Goal: Task Accomplishment & Management: Complete application form

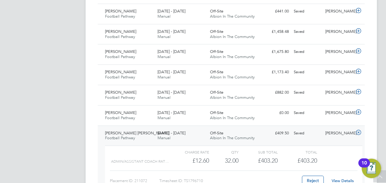
click at [370, 128] on div "Timesheets New Timesheet Client Config Vendor Site Position Timesheet ID Approv…" at bounding box center [232, 104] width 292 height 905
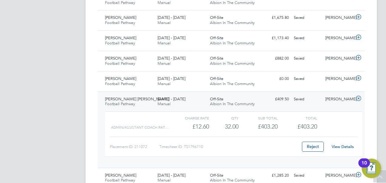
click at [359, 96] on icon at bounding box center [359, 98] width 8 height 5
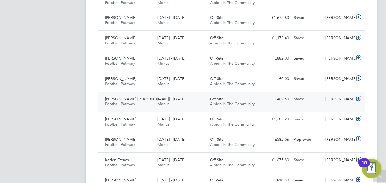
click at [357, 98] on icon at bounding box center [359, 98] width 8 height 5
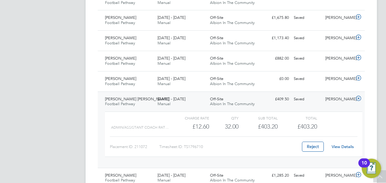
click at [341, 144] on link "View Details" at bounding box center [343, 146] width 22 height 5
click at [360, 96] on icon at bounding box center [359, 98] width 8 height 5
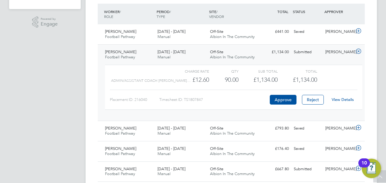
scroll to position [146, 0]
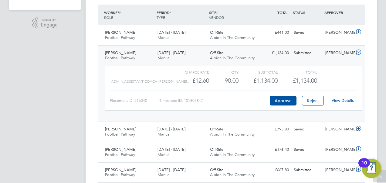
click at [342, 98] on link "View Details" at bounding box center [343, 100] width 22 height 5
click at [359, 53] on icon at bounding box center [359, 52] width 8 height 5
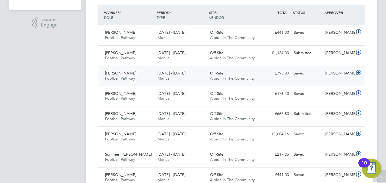
click at [358, 72] on icon at bounding box center [359, 72] width 8 height 5
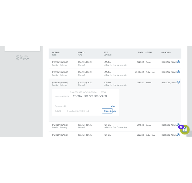
scroll to position [10, 30]
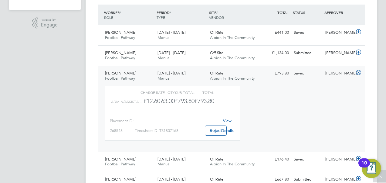
click at [230, 129] on link "View Details" at bounding box center [227, 125] width 12 height 15
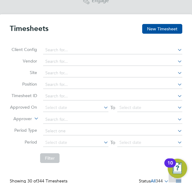
scroll to position [15, 34]
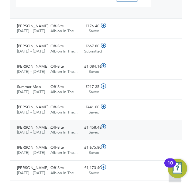
click at [105, 125] on icon at bounding box center [104, 127] width 8 height 5
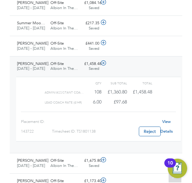
click at [166, 127] on link "View Details" at bounding box center [166, 126] width 12 height 15
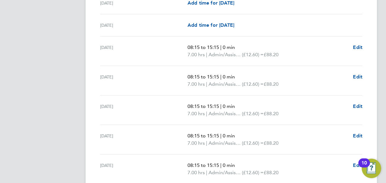
scroll to position [223, 0]
click at [359, 74] on span "Edit" at bounding box center [357, 77] width 9 height 6
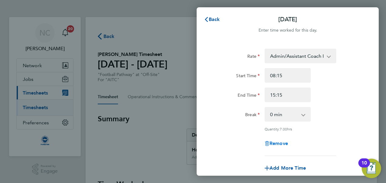
click at [287, 145] on span "Remove" at bounding box center [279, 143] width 19 height 6
select select "null"
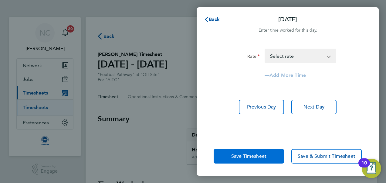
click at [277, 150] on button "Save Timesheet" at bounding box center [249, 156] width 70 height 15
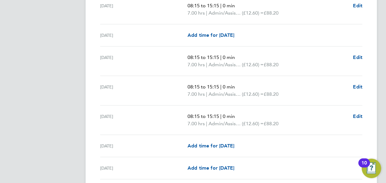
scroll to position [266, 0]
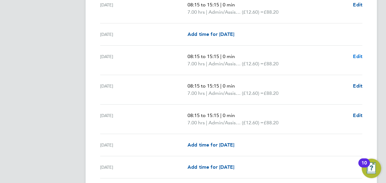
click at [357, 53] on span "Edit" at bounding box center [357, 56] width 9 height 6
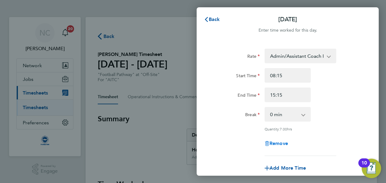
click at [270, 143] on span "Remove" at bounding box center [279, 143] width 19 height 6
select select "null"
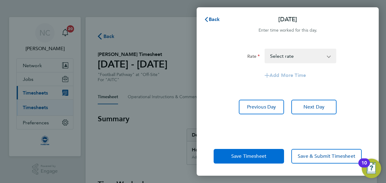
click at [268, 151] on button "Save Timesheet" at bounding box center [249, 156] width 70 height 15
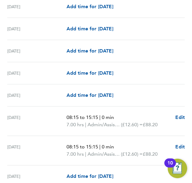
scroll to position [549, 0]
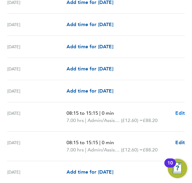
click at [176, 111] on span "Edit" at bounding box center [179, 113] width 9 height 6
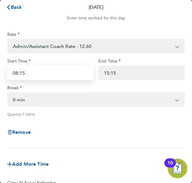
click at [43, 75] on input "08:15" at bounding box center [50, 73] width 86 height 15
type input "08:30"
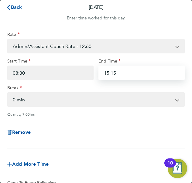
click at [114, 70] on input "15:15" at bounding box center [141, 73] width 86 height 15
type input "15:00"
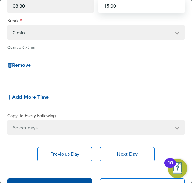
scroll to position [71, 0]
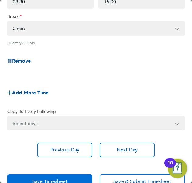
click at [66, 175] on button "Save Timesheet" at bounding box center [49, 181] width 85 height 15
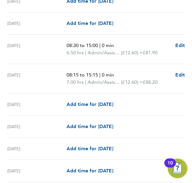
scroll to position [617, 0]
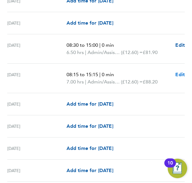
click at [181, 75] on span "Edit" at bounding box center [179, 75] width 9 height 6
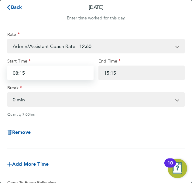
click at [34, 75] on input "08:15" at bounding box center [50, 73] width 86 height 15
type input "08:30"
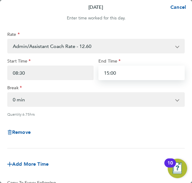
type input "15:00"
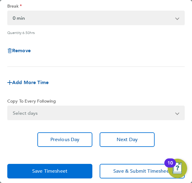
click at [28, 164] on button "Save Timesheet" at bounding box center [49, 171] width 85 height 15
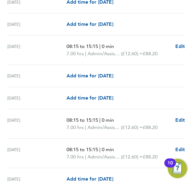
scroll to position [227, 0]
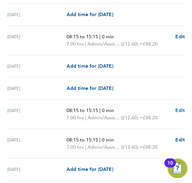
click at [176, 108] on span "Edit" at bounding box center [179, 110] width 9 height 6
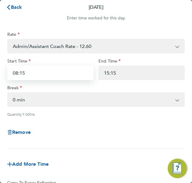
click at [39, 67] on input "08:15" at bounding box center [50, 73] width 86 height 15
type input "08:30"
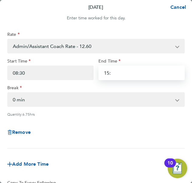
type input "15:00"
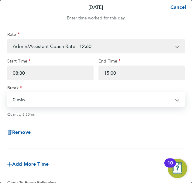
scroll to position [82, 0]
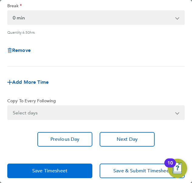
click at [52, 164] on button "Save Timesheet" at bounding box center [49, 171] width 85 height 15
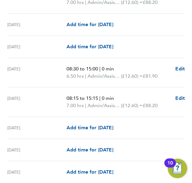
scroll to position [269, 0]
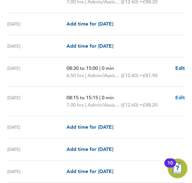
click at [176, 96] on span "Edit" at bounding box center [179, 98] width 9 height 6
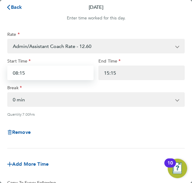
click at [41, 77] on input "08:15" at bounding box center [50, 73] width 86 height 15
type input "08:30"
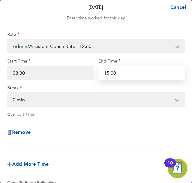
scroll to position [86, 0]
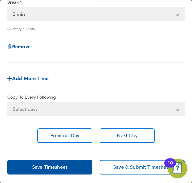
type input "15:00"
click at [53, 157] on div "Save Timesheet Save & Submit Timesheet" at bounding box center [96, 167] width 192 height 34
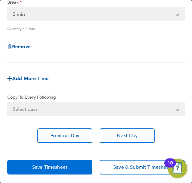
click at [52, 165] on span "Save Timesheet" at bounding box center [49, 167] width 35 height 6
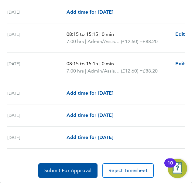
scroll to position [782, 0]
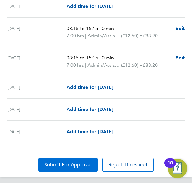
click at [73, 162] on span "Submit For Approval" at bounding box center [67, 165] width 47 height 6
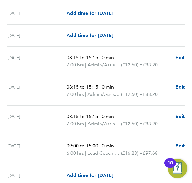
scroll to position [589, 0]
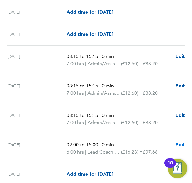
click at [179, 142] on span "Edit" at bounding box center [179, 145] width 9 height 6
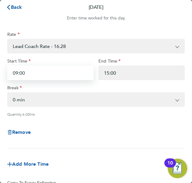
drag, startPoint x: 31, startPoint y: 75, endPoint x: -46, endPoint y: 79, distance: 77.6
click at [0, 79] on html "Current page: Timesheet Back Following James Boltwood's Timesheet 01 - 31 Aug 2…" at bounding box center [96, 91] width 192 height 183
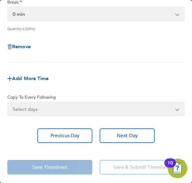
type input "08:45"
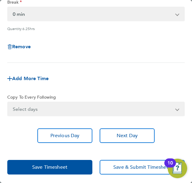
click at [66, 162] on app-form-button "Save Timesheet" at bounding box center [51, 167] width 89 height 15
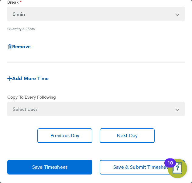
click at [60, 164] on span "Save Timesheet" at bounding box center [49, 167] width 35 height 6
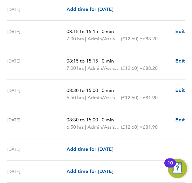
scroll to position [821, 0]
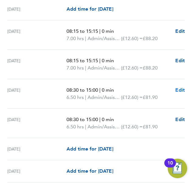
click at [180, 87] on span "Edit" at bounding box center [179, 90] width 9 height 6
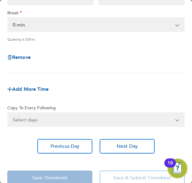
scroll to position [75, 0]
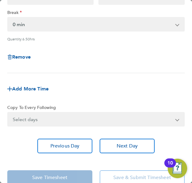
click at [21, 60] on div "Remove" at bounding box center [96, 57] width 182 height 22
drag, startPoint x: 21, startPoint y: 60, endPoint x: 21, endPoint y: 56, distance: 3.9
click at [21, 56] on span "Remove" at bounding box center [21, 57] width 19 height 6
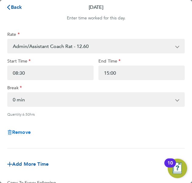
select select "null"
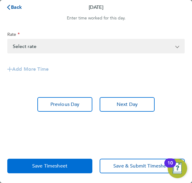
click at [73, 163] on button "Save Timesheet" at bounding box center [49, 166] width 85 height 15
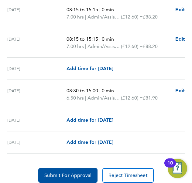
scroll to position [853, 0]
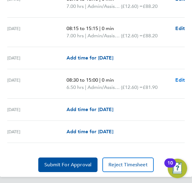
click at [177, 77] on span "Edit" at bounding box center [179, 80] width 9 height 6
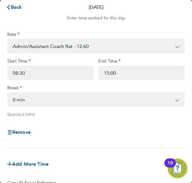
scroll to position [86, 0]
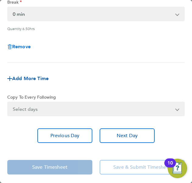
click at [23, 45] on span "Remove" at bounding box center [21, 47] width 19 height 6
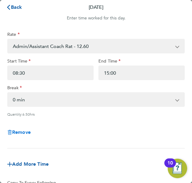
select select "null"
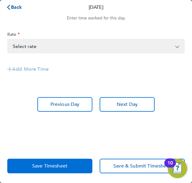
click at [53, 161] on button "Save Timesheet" at bounding box center [49, 166] width 85 height 15
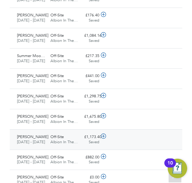
click at [104, 134] on icon at bounding box center [104, 136] width 8 height 5
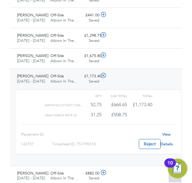
click at [164, 138] on link "View Details" at bounding box center [166, 139] width 12 height 15
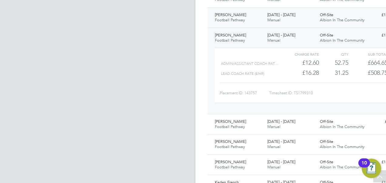
scroll to position [3, 3]
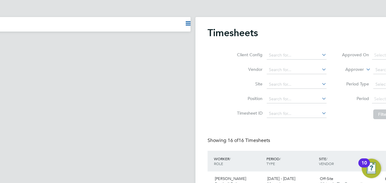
click at [184, 20] on ul "Current page:" at bounding box center [45, 24] width 292 height 15
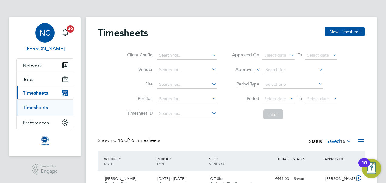
click at [50, 39] on div "NC" at bounding box center [44, 32] width 19 height 19
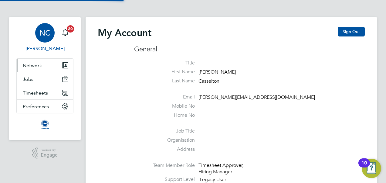
type input "Nathan.casselton@bhafcfoundation.org.uk"
click at [62, 104] on button "Preferences" at bounding box center [45, 106] width 56 height 13
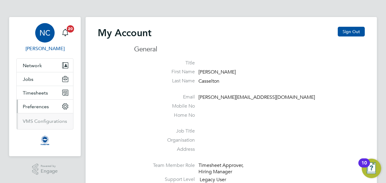
click at [67, 104] on icon "Main navigation" at bounding box center [65, 106] width 5 height 5
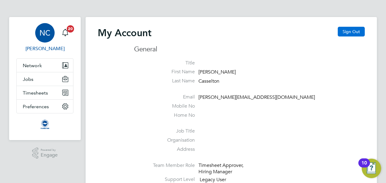
click at [192, 29] on button "Sign Out" at bounding box center [351, 32] width 27 height 10
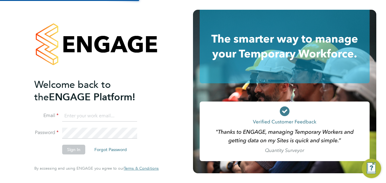
type input "Nathan.casselton@bhafcfoundation.org.uk"
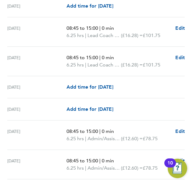
scroll to position [510, 0]
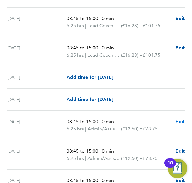
click at [181, 119] on span "Edit" at bounding box center [179, 122] width 9 height 6
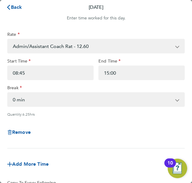
click at [32, 82] on div "Rate Admin/Assistant Coach Rat - 12.60 Lead Coach Rate - 16.28 Start Time 08:45…" at bounding box center [95, 90] width 177 height 117
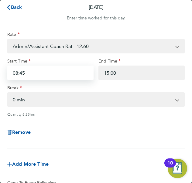
click at [32, 79] on input "08:45" at bounding box center [50, 73] width 86 height 15
type input "0"
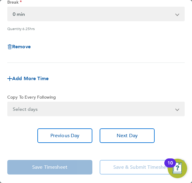
type input "09:00"
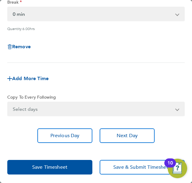
click at [46, 168] on app-form-button "Save Timesheet" at bounding box center [51, 167] width 89 height 15
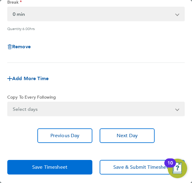
click at [46, 168] on span "Save Timesheet" at bounding box center [49, 167] width 35 height 6
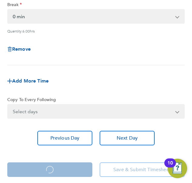
scroll to position [84, 0]
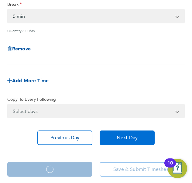
click at [125, 131] on button "Next Day" at bounding box center [127, 138] width 55 height 15
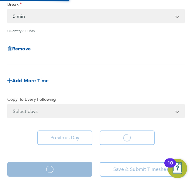
scroll to position [0, 0]
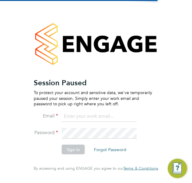
type input "Nathan.casselton@bhafcfoundation.org.uk"
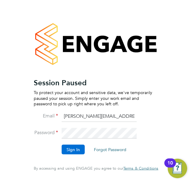
click at [78, 152] on button "Sign In" at bounding box center [73, 150] width 23 height 10
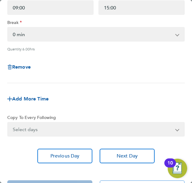
scroll to position [86, 0]
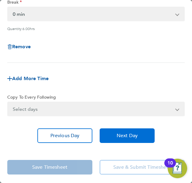
click at [112, 134] on button "Next Day" at bounding box center [127, 135] width 55 height 15
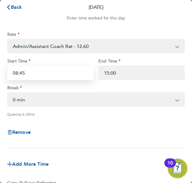
drag, startPoint x: 39, startPoint y: 73, endPoint x: -28, endPoint y: 72, distance: 67.1
click at [0, 72] on html "Current page: Timesheet Back Following [PERSON_NAME] Timesheet [DATE] - [DATE] …" at bounding box center [96, 91] width 192 height 183
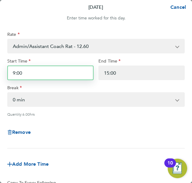
type input "09:00"
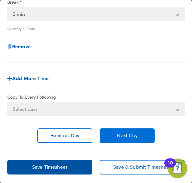
click at [110, 135] on button "Next Day" at bounding box center [127, 135] width 55 height 15
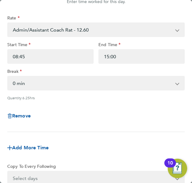
scroll to position [2, 0]
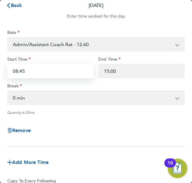
drag, startPoint x: 28, startPoint y: 73, endPoint x: -40, endPoint y: 73, distance: 67.7
click at [0, 73] on html "Current page: Timesheet Back Following [PERSON_NAME] Timesheet [DATE] - [DATE] …" at bounding box center [96, 91] width 192 height 183
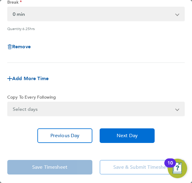
type input "09:00"
click at [103, 135] on button "Next Day" at bounding box center [127, 135] width 55 height 15
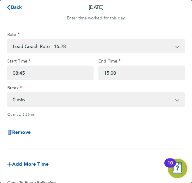
scroll to position [86, 0]
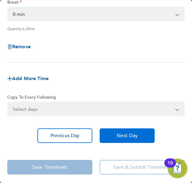
click at [118, 139] on button "Next Day" at bounding box center [127, 135] width 55 height 15
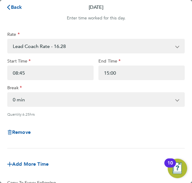
scroll to position [86, 0]
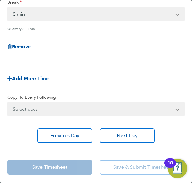
click at [67, 164] on app-form-button "Save Timesheet" at bounding box center [51, 167] width 89 height 15
click at [64, 168] on app-form-button "Save Timesheet" at bounding box center [51, 167] width 89 height 15
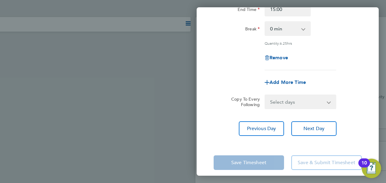
click at [192, 158] on app-form-button "Save Timesheet" at bounding box center [251, 162] width 74 height 15
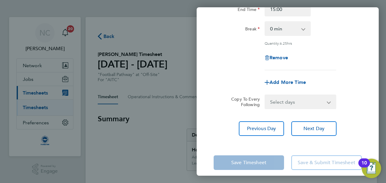
click at [159, 109] on div "Back [DATE] Enter time worked for this day. Rate Lead Coach Rate - 16.28 Admin/…" at bounding box center [193, 91] width 386 height 183
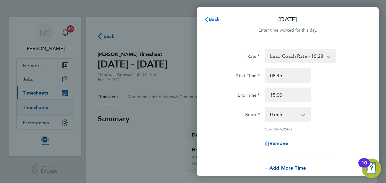
click at [192, 16] on span "Back" at bounding box center [214, 19] width 11 height 6
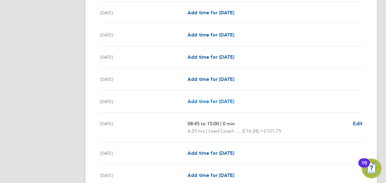
scroll to position [849, 0]
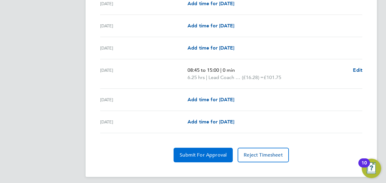
click at [192, 152] on span "Submit For Approval" at bounding box center [203, 155] width 47 height 6
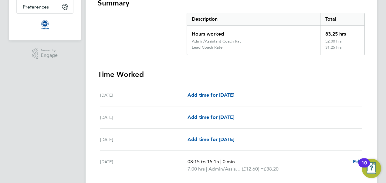
scroll to position [0, 0]
